Goal: Task Accomplishment & Management: Use online tool/utility

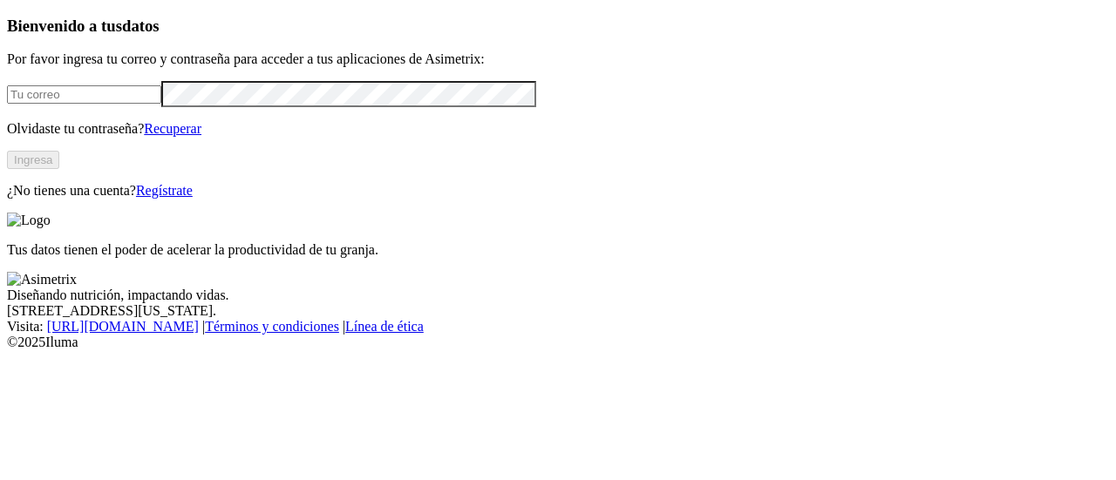
type input "[PERSON_NAME][EMAIL_ADDRESS][PERSON_NAME][DOMAIN_NAME]"
click at [59, 169] on button "Ingresa" at bounding box center [33, 160] width 52 height 18
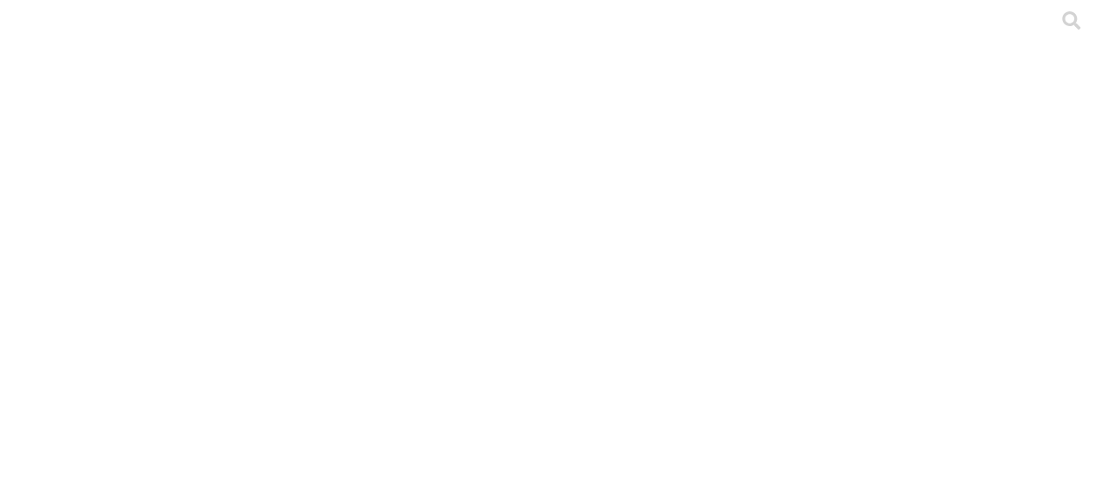
click at [316, 206] on div at bounding box center [558, 240] width 1103 height 480
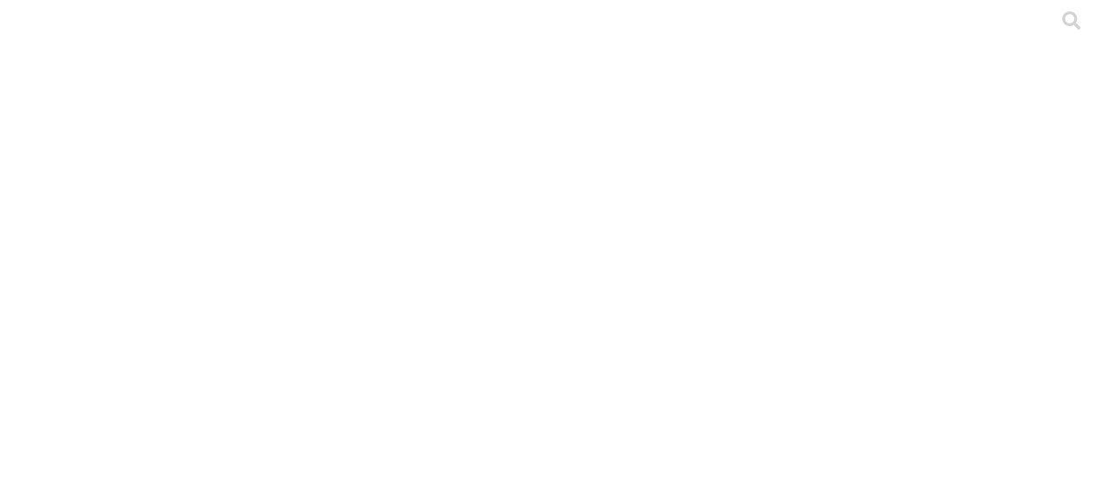
click at [1062, 30] on icon at bounding box center [1071, 20] width 18 height 18
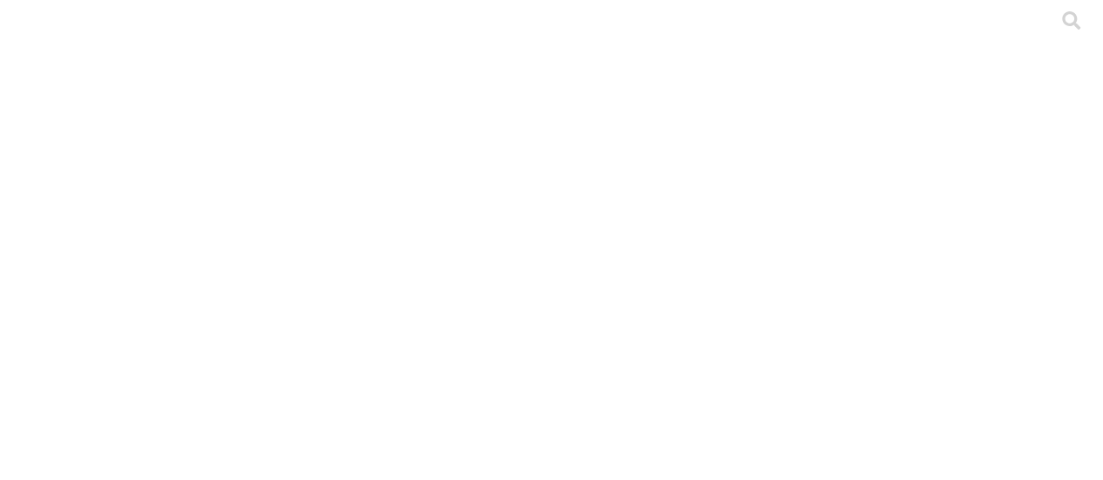
click at [364, 211] on div at bounding box center [558, 240] width 1103 height 480
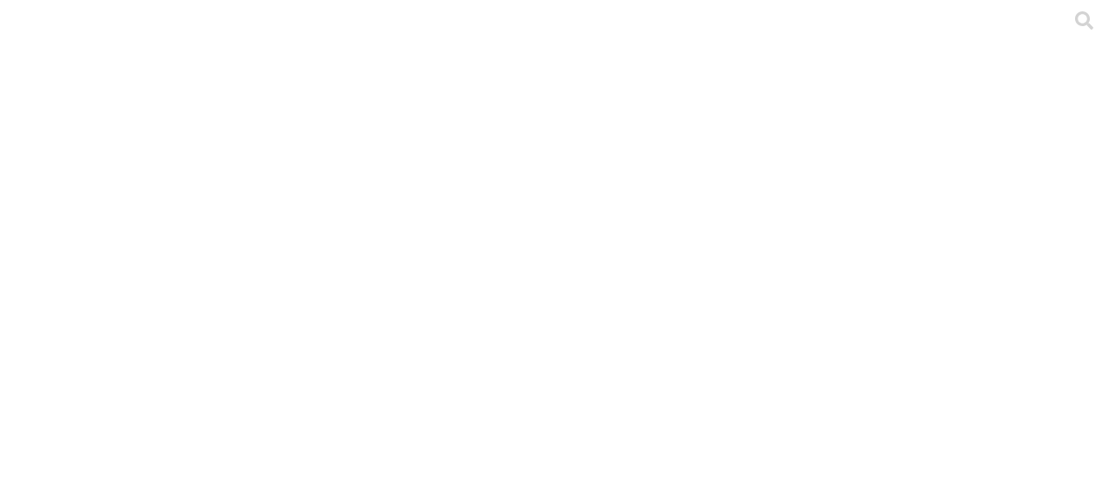
click at [223, 409] on div at bounding box center [565, 240] width 1116 height 480
